Goal: Browse casually

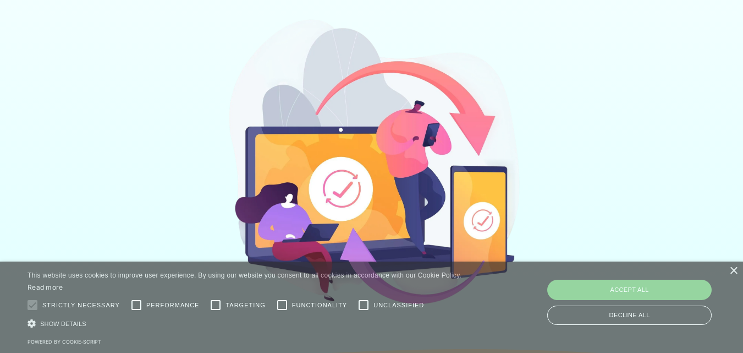
scroll to position [440, 0]
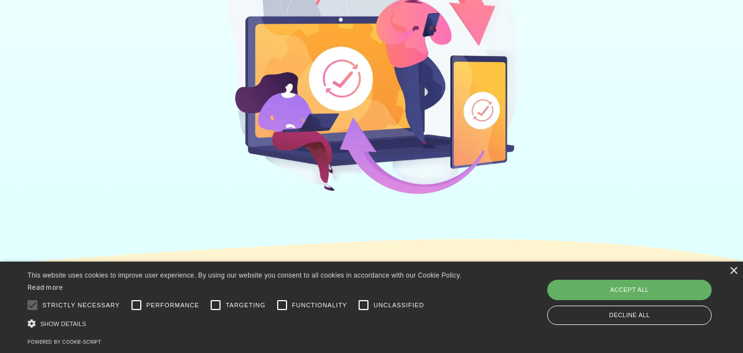
click at [628, 295] on div "Accept all" at bounding box center [629, 290] width 165 height 20
checkbox input "true"
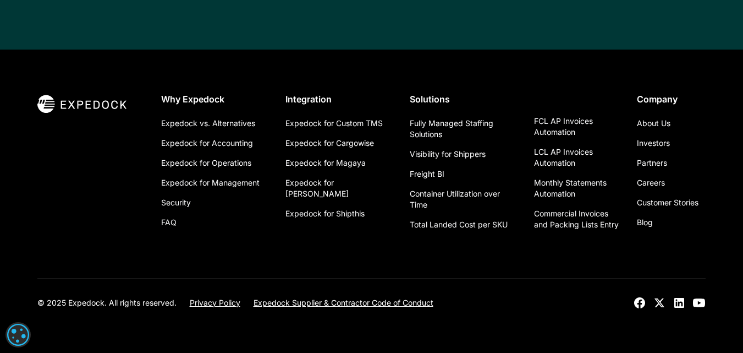
scroll to position [4084, 0]
drag, startPoint x: 103, startPoint y: 302, endPoint x: 68, endPoint y: 300, distance: 35.3
click at [68, 300] on div "© 2025 Expedock. All rights reserved." at bounding box center [106, 302] width 139 height 11
copy div "Expedock"
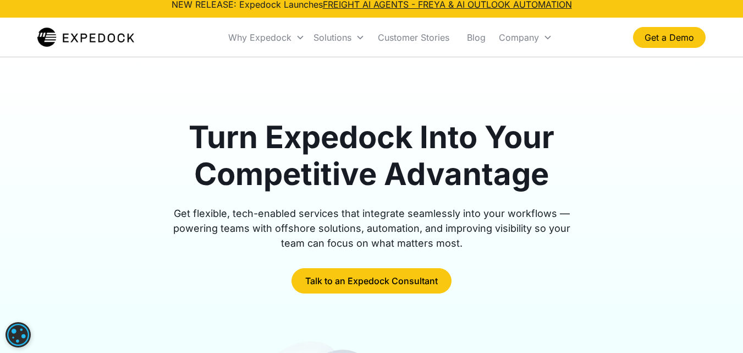
scroll to position [0, 0]
